Goal: Navigation & Orientation: Find specific page/section

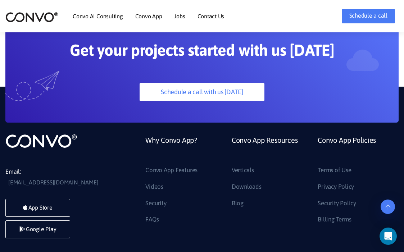
scroll to position [1829, 0]
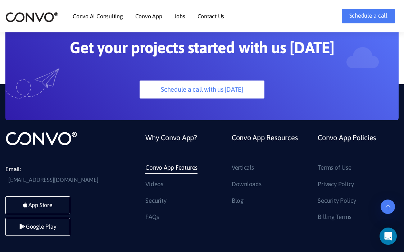
click at [180, 169] on link "Convo App Features" at bounding box center [171, 168] width 52 height 12
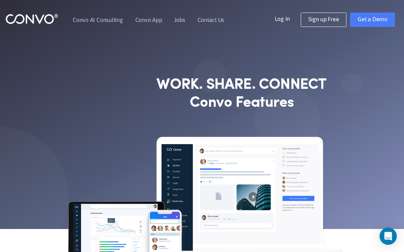
click at [104, 26] on div "Convo AI Consulting Convo App Convo App Features Jobs Contact Us Log In Get a D…" at bounding box center [202, 20] width 404 height 17
click at [105, 20] on link "Convo AI Consulting" at bounding box center [98, 20] width 50 height 6
